Goal: Transaction & Acquisition: Download file/media

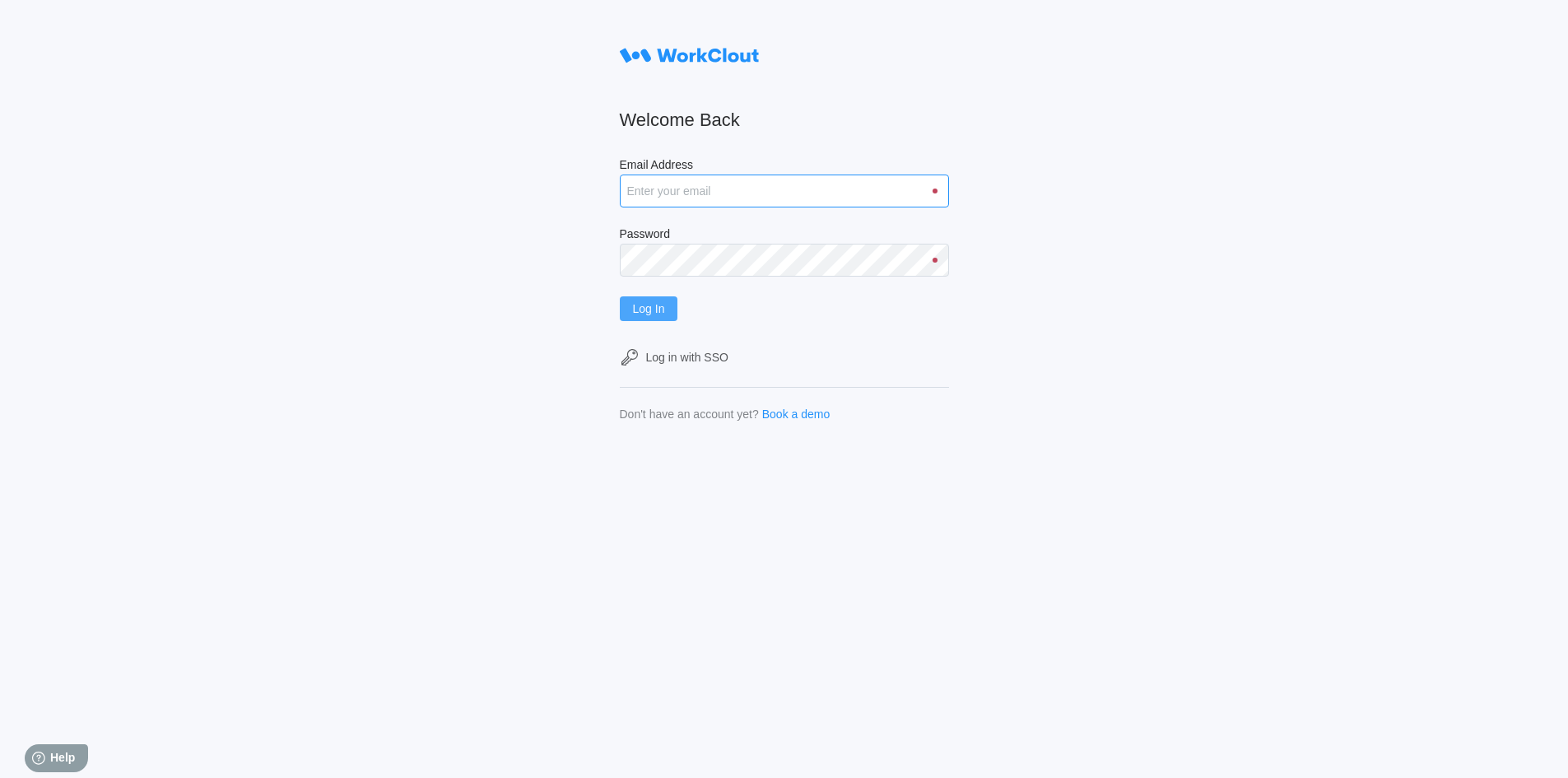
type input "rfetting@nationalmetalwares.com"
click at [663, 310] on span "Log In" at bounding box center [648, 309] width 32 height 12
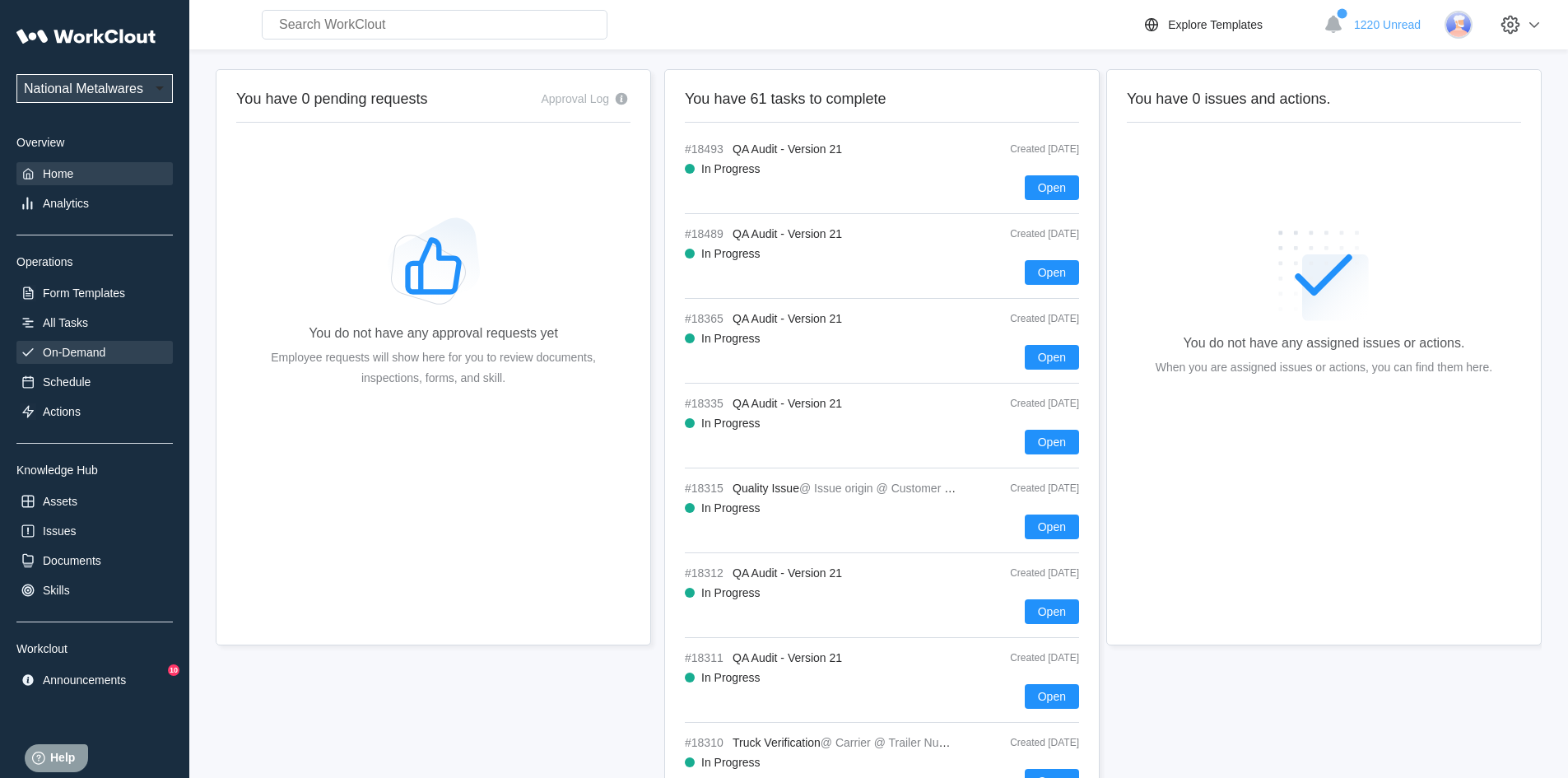
click at [98, 348] on div "On-Demand" at bounding box center [74, 353] width 62 height 14
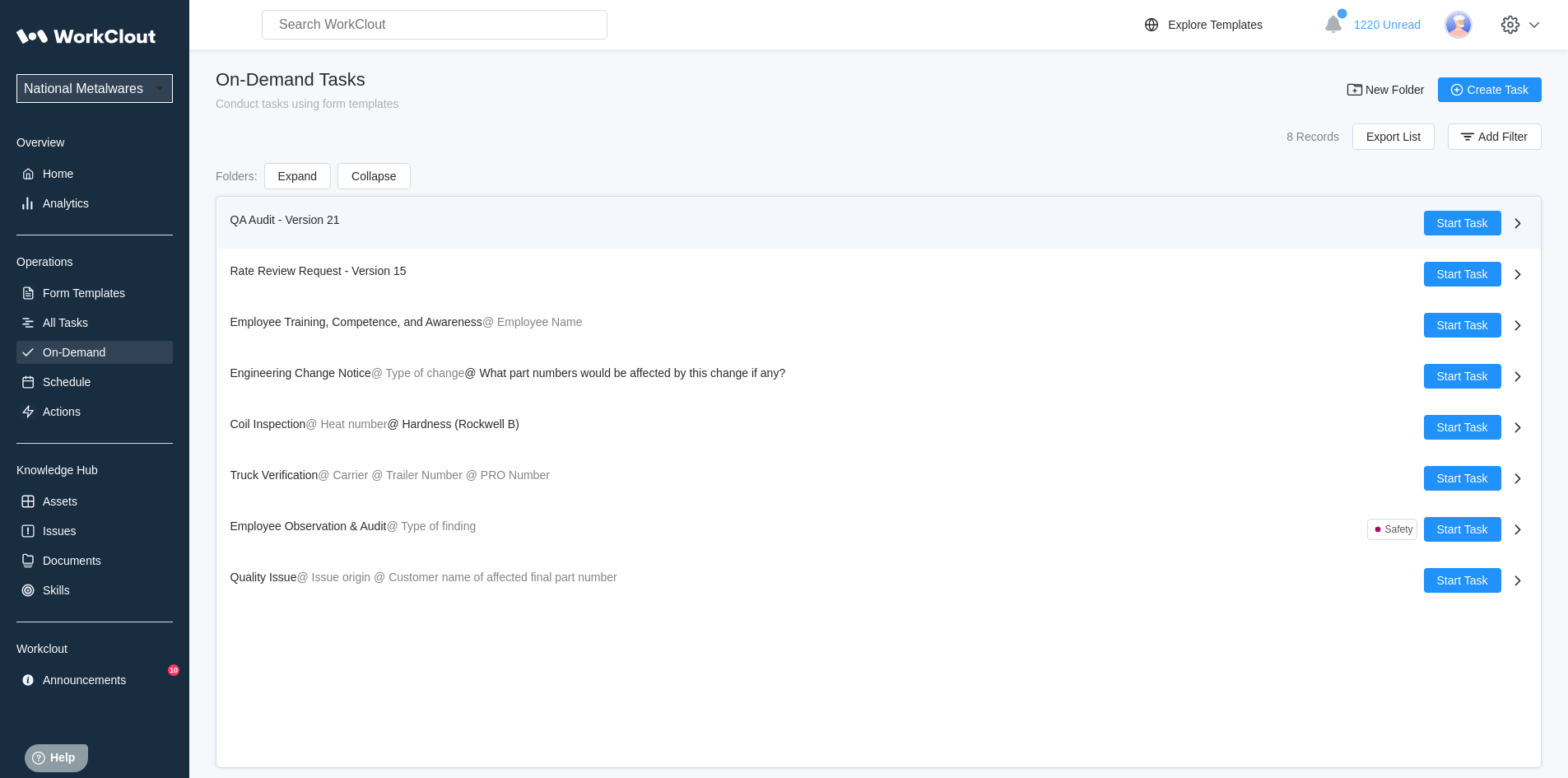
click at [249, 220] on span "QA Audit - Version 21" at bounding box center [285, 220] width 109 height 14
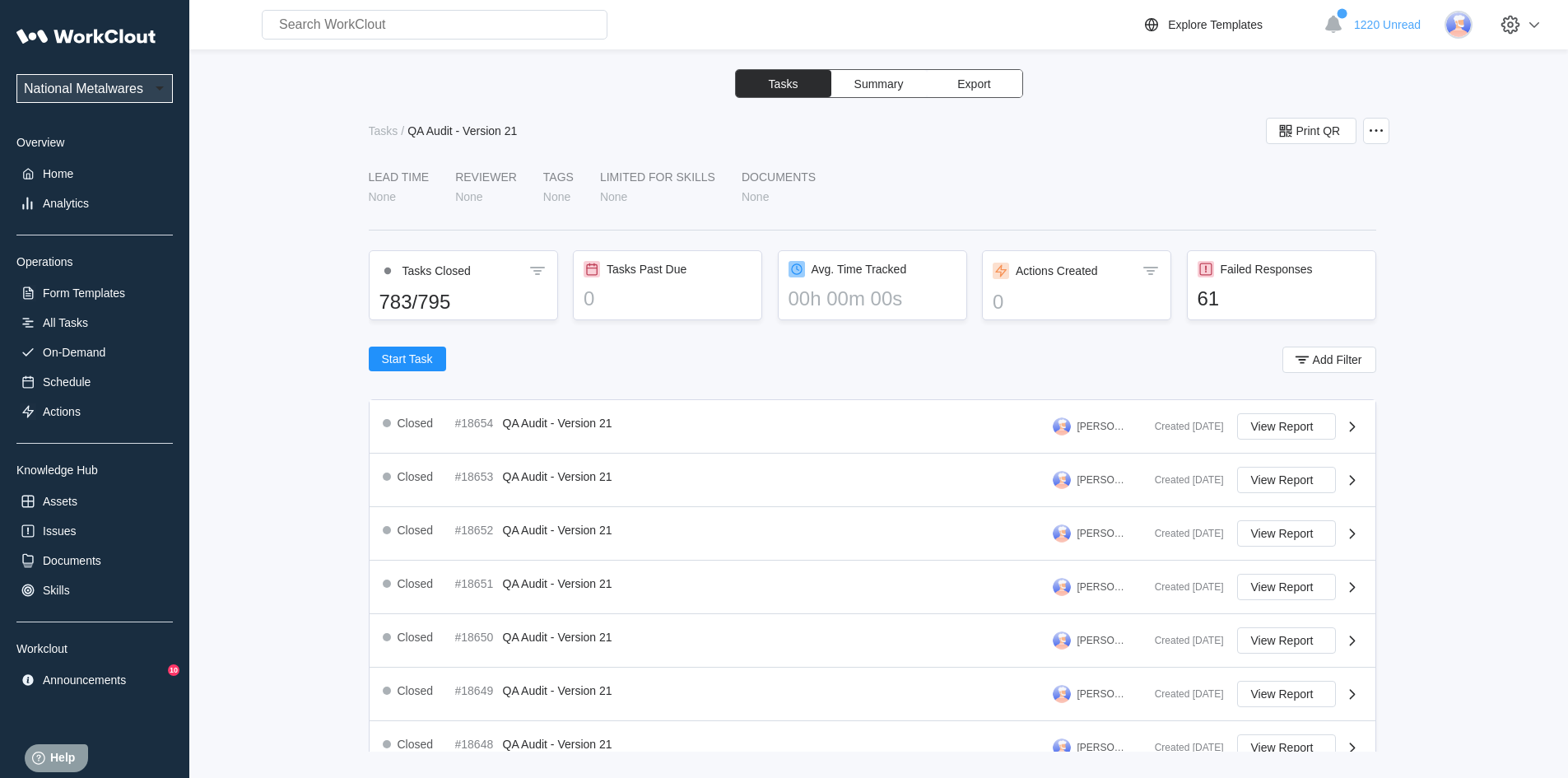
click at [981, 82] on span "Export" at bounding box center [974, 84] width 33 height 12
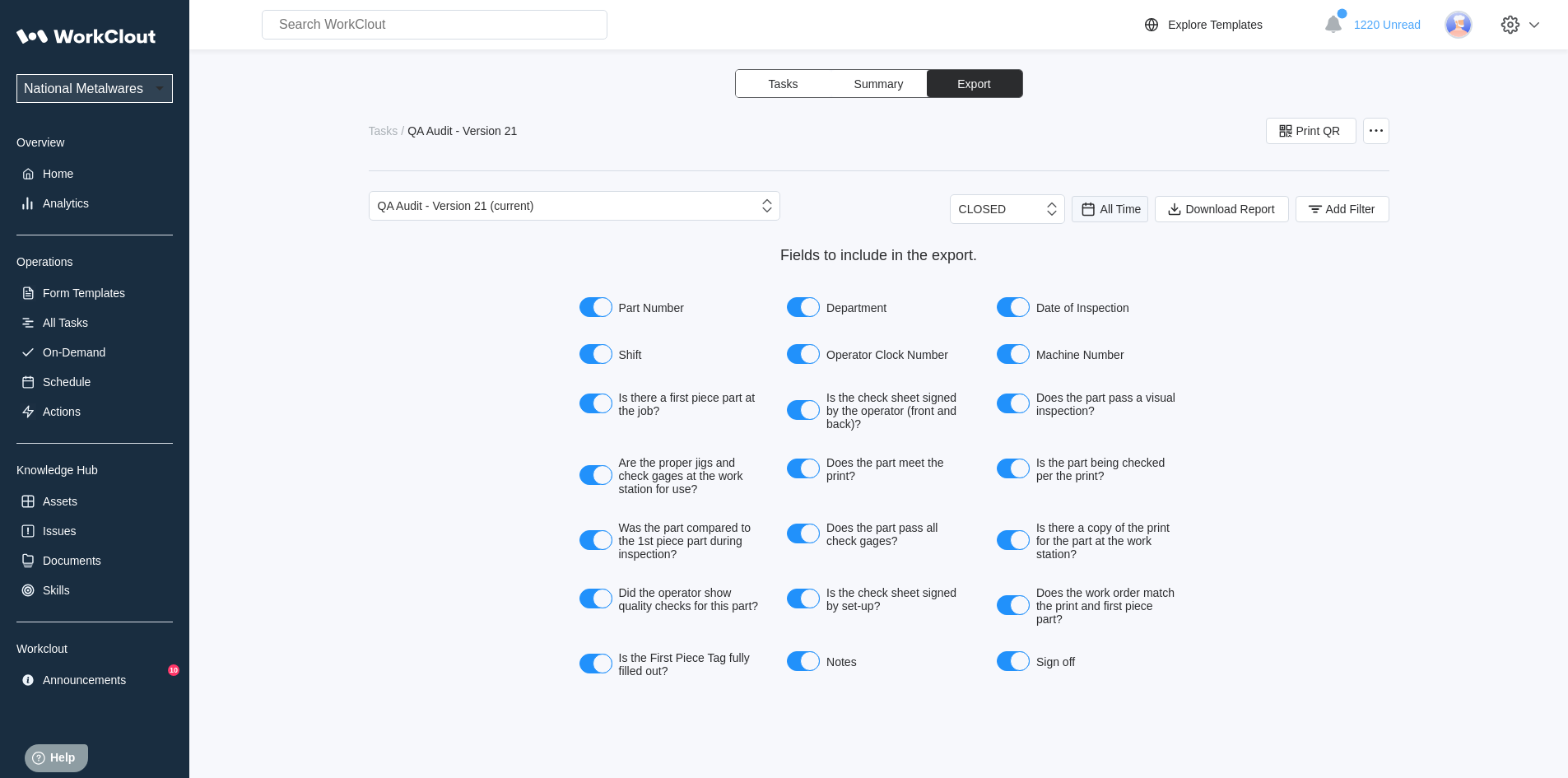
click at [1112, 214] on span "All Time" at bounding box center [1121, 210] width 41 height 14
click at [1104, 270] on div "Last day" at bounding box center [1087, 269] width 44 height 14
click at [1335, 209] on span "Add Filter" at bounding box center [1351, 210] width 50 height 12
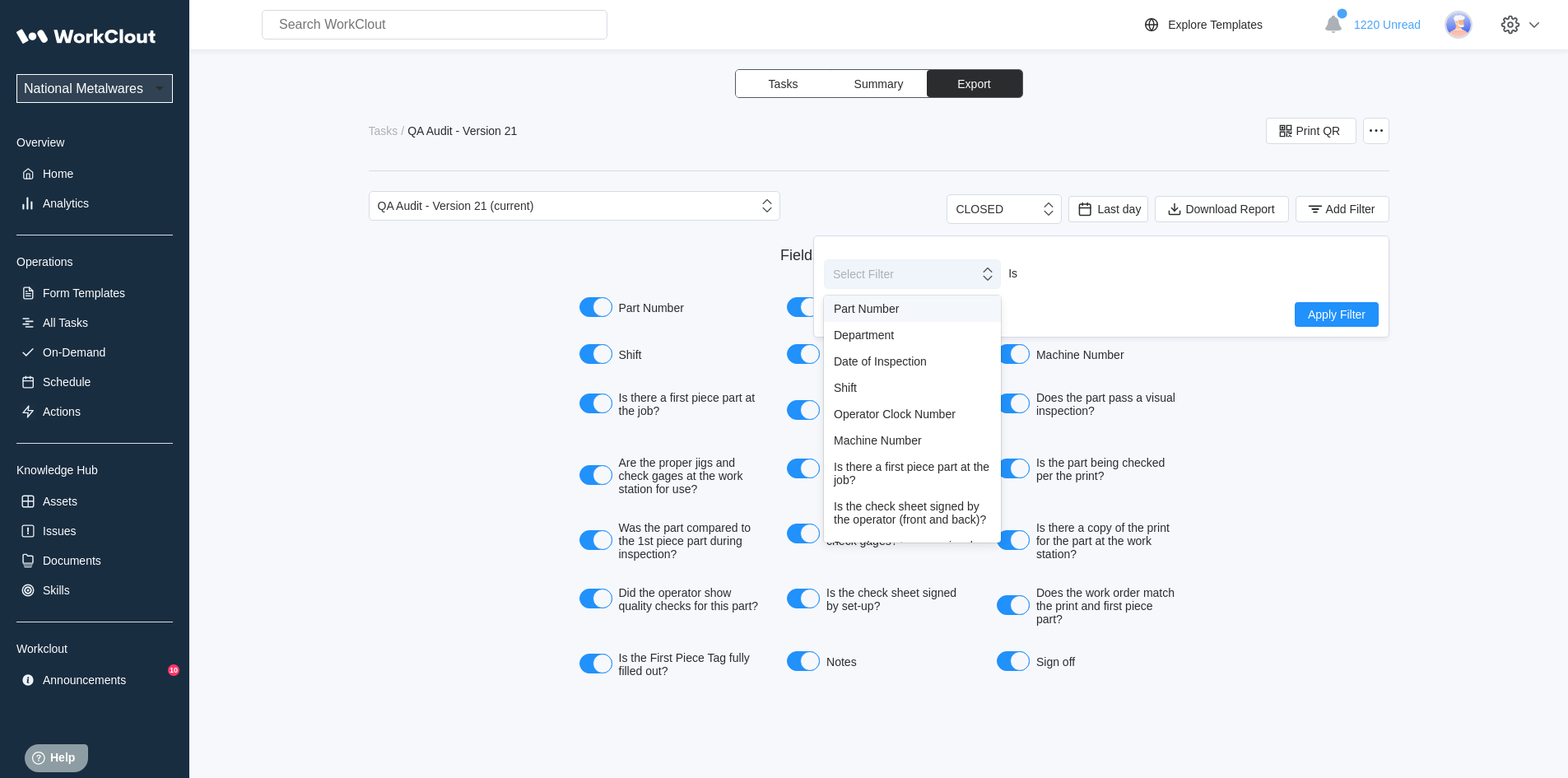
click at [994, 279] on icon at bounding box center [988, 274] width 19 height 19
click at [840, 394] on div "Shift" at bounding box center [912, 388] width 157 height 14
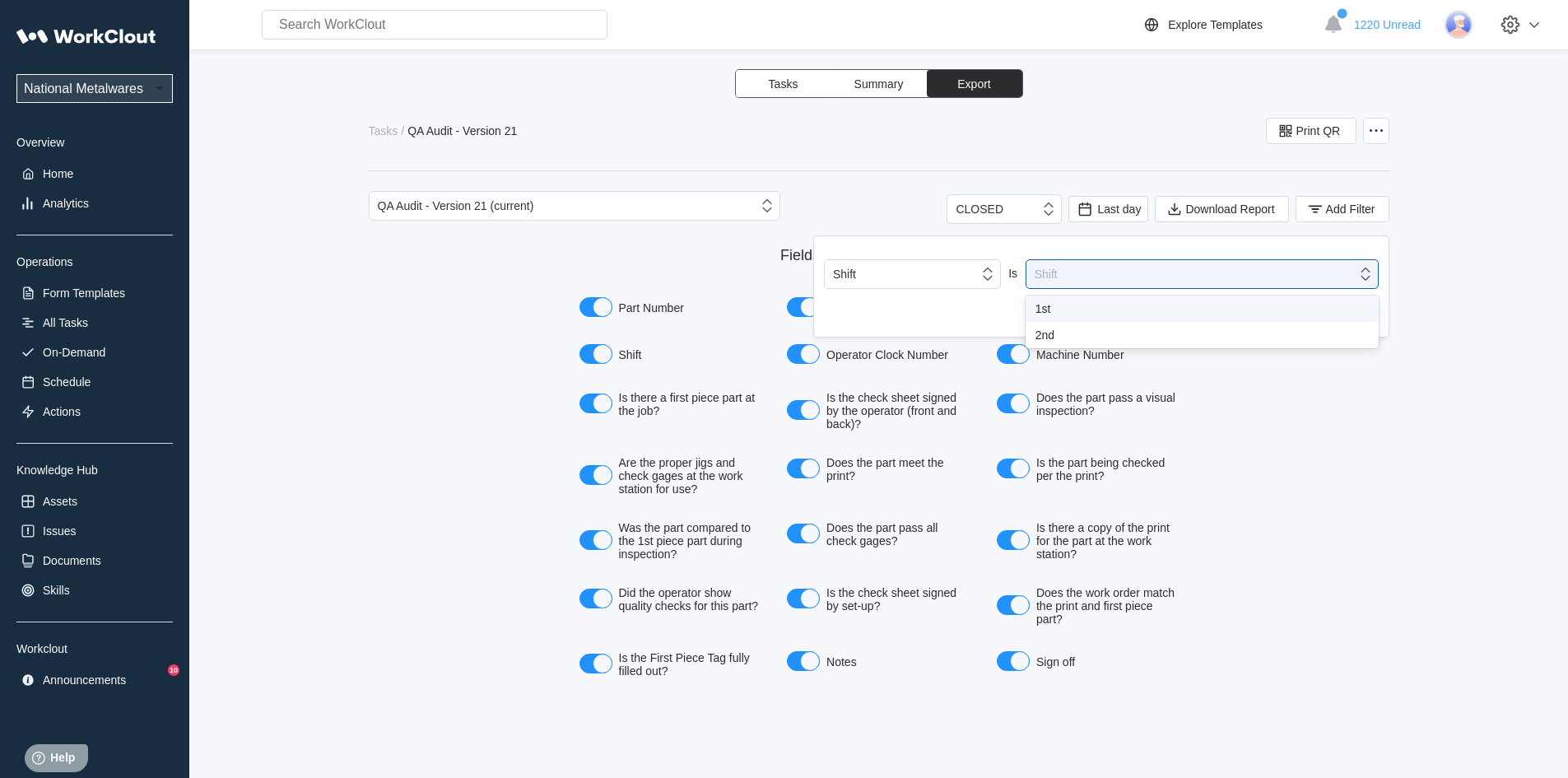
drag, startPoint x: 1370, startPoint y: 273, endPoint x: 1077, endPoint y: 291, distance: 293.6
click at [1369, 272] on icon at bounding box center [1365, 274] width 19 height 19
click at [1043, 306] on div "1st" at bounding box center [1202, 309] width 333 height 14
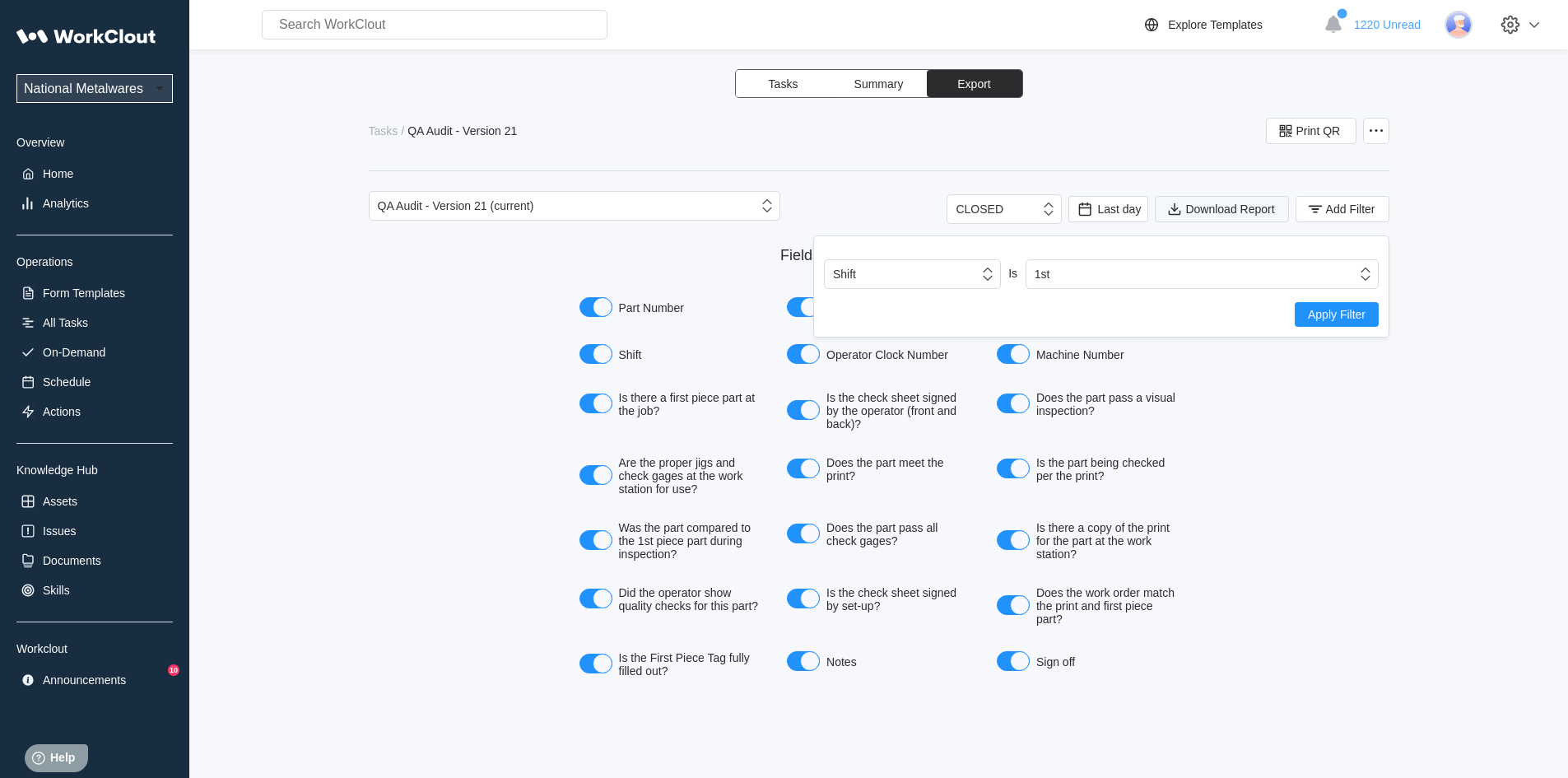
click at [1217, 207] on span "Download Report" at bounding box center [1230, 210] width 89 height 12
